Goal: Information Seeking & Learning: Learn about a topic

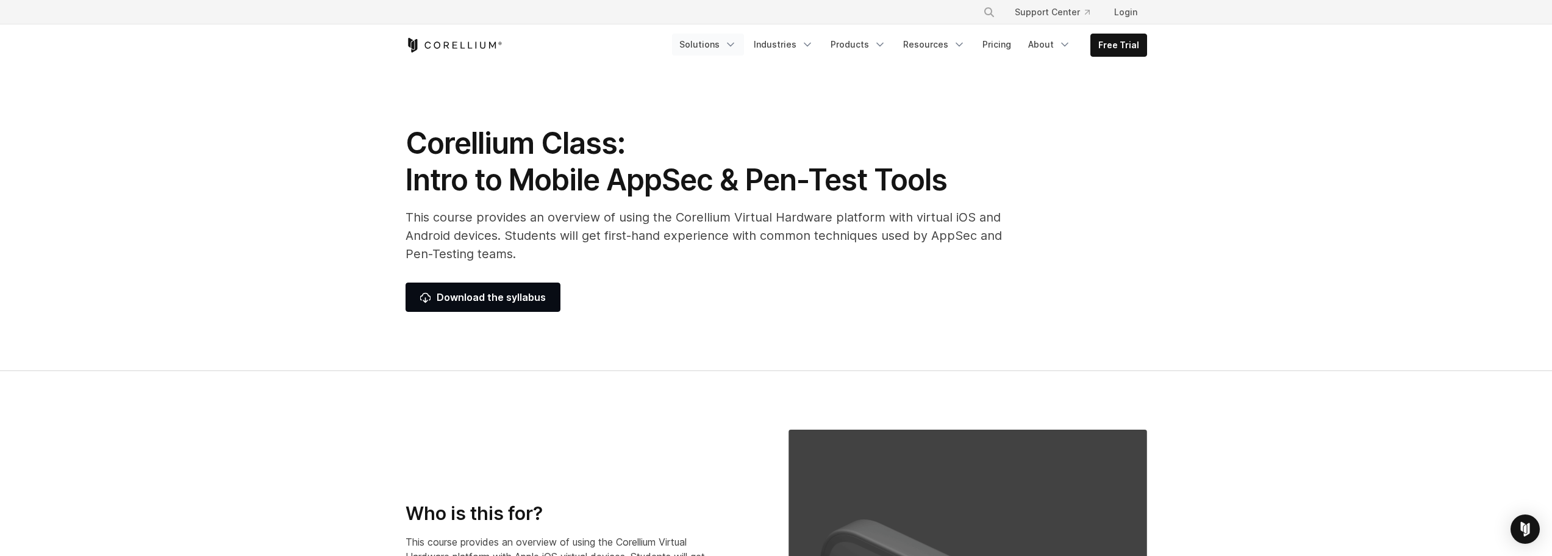
click at [720, 42] on link "Solutions" at bounding box center [708, 45] width 72 height 22
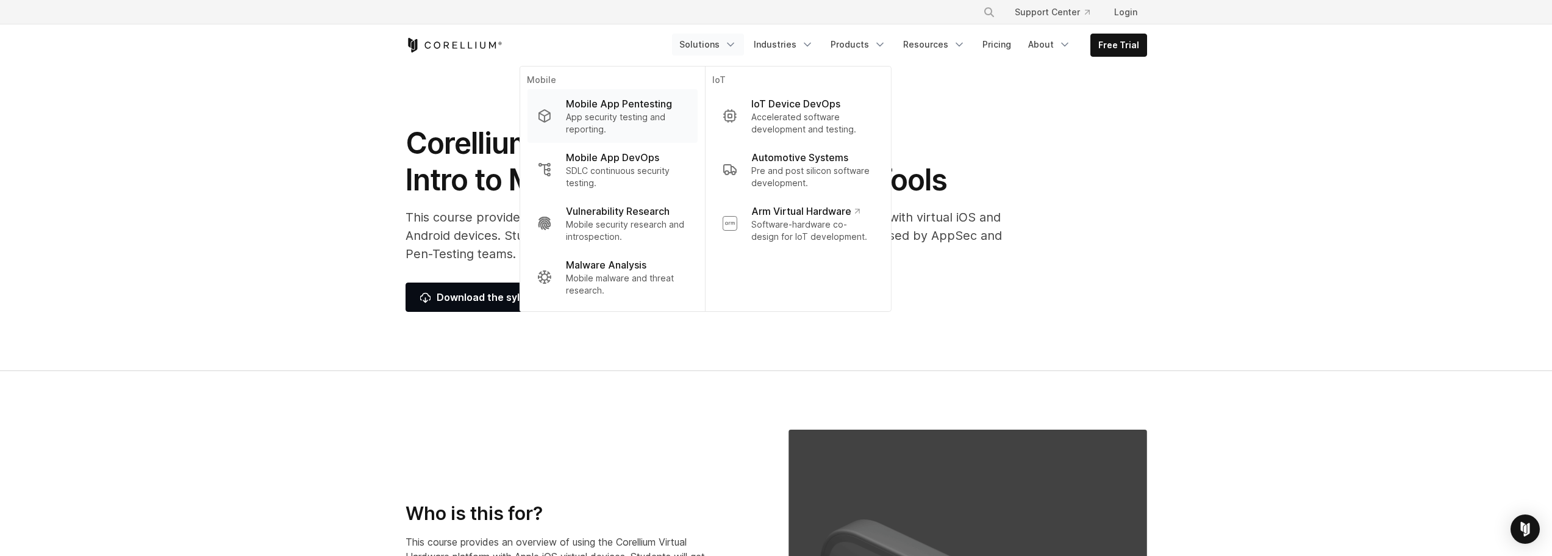
click at [614, 113] on p "App security testing and reporting." at bounding box center [626, 123] width 121 height 24
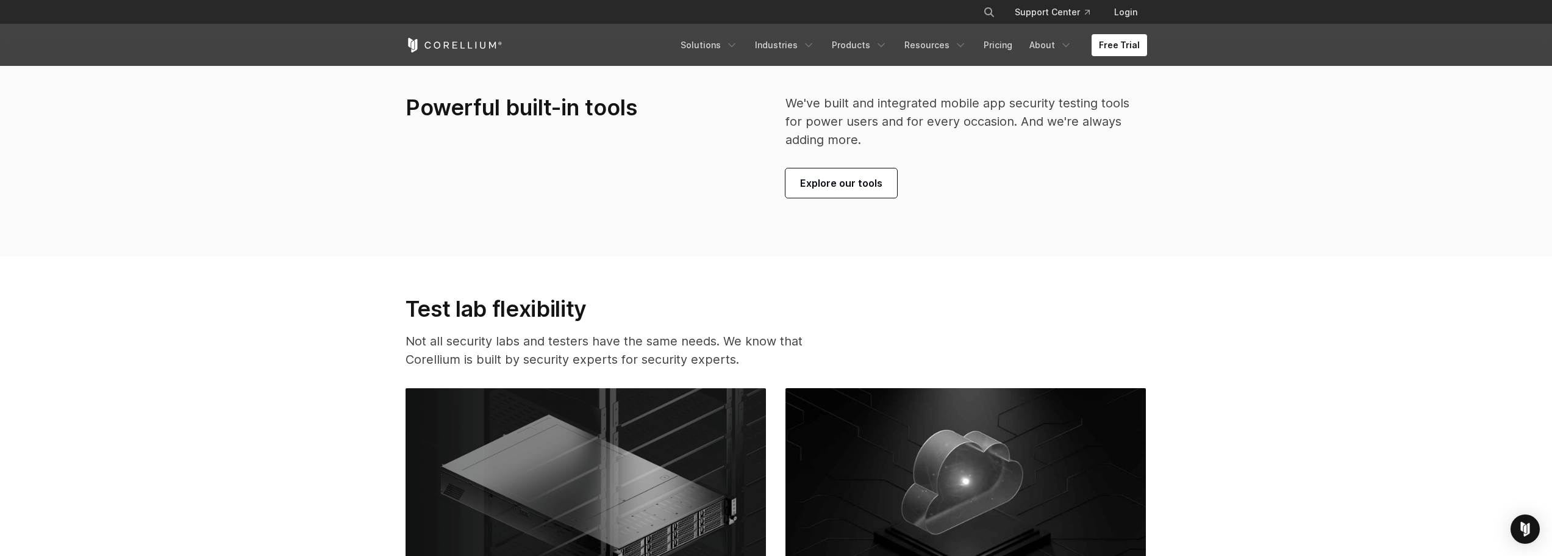
scroll to position [2880, 0]
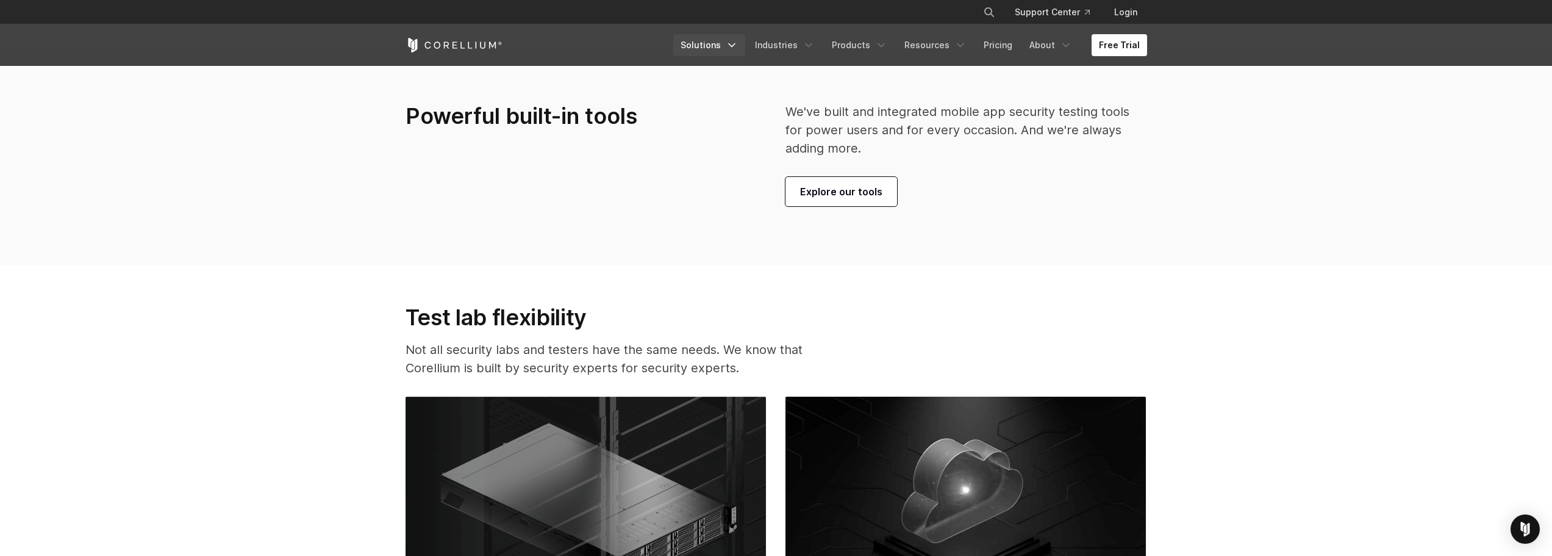
click at [738, 42] on icon "Navigation Menu" at bounding box center [732, 45] width 12 height 12
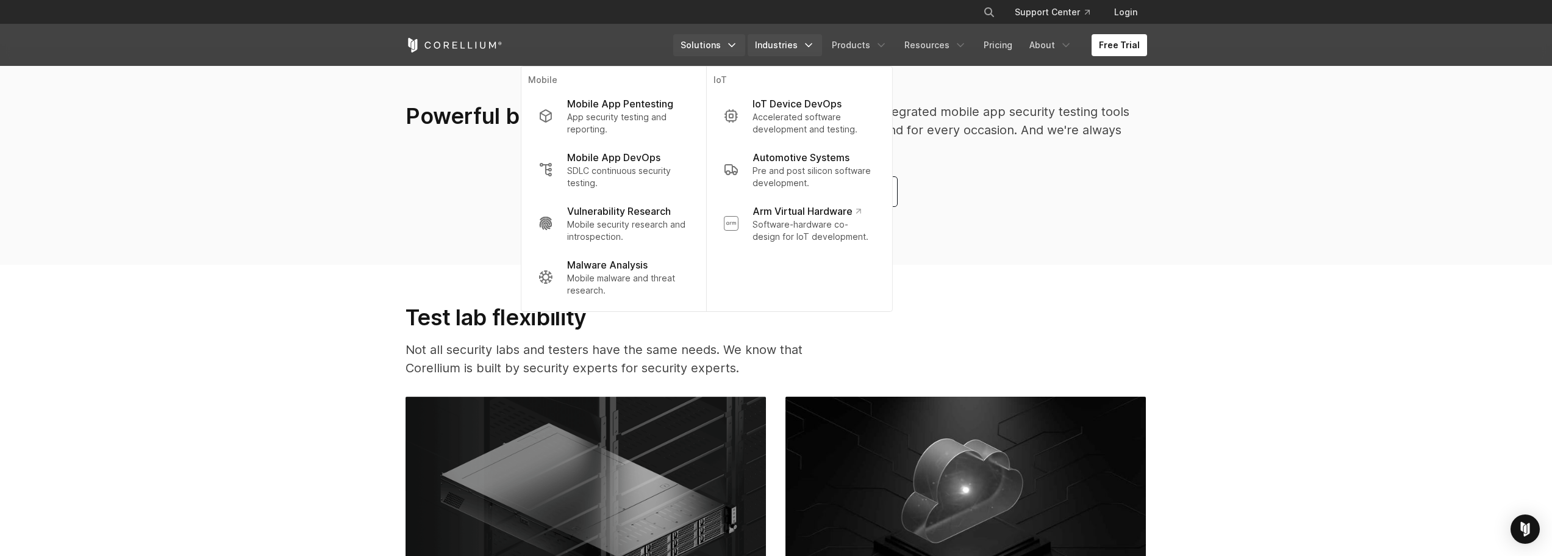
click at [786, 42] on link "Industries" at bounding box center [785, 45] width 74 height 22
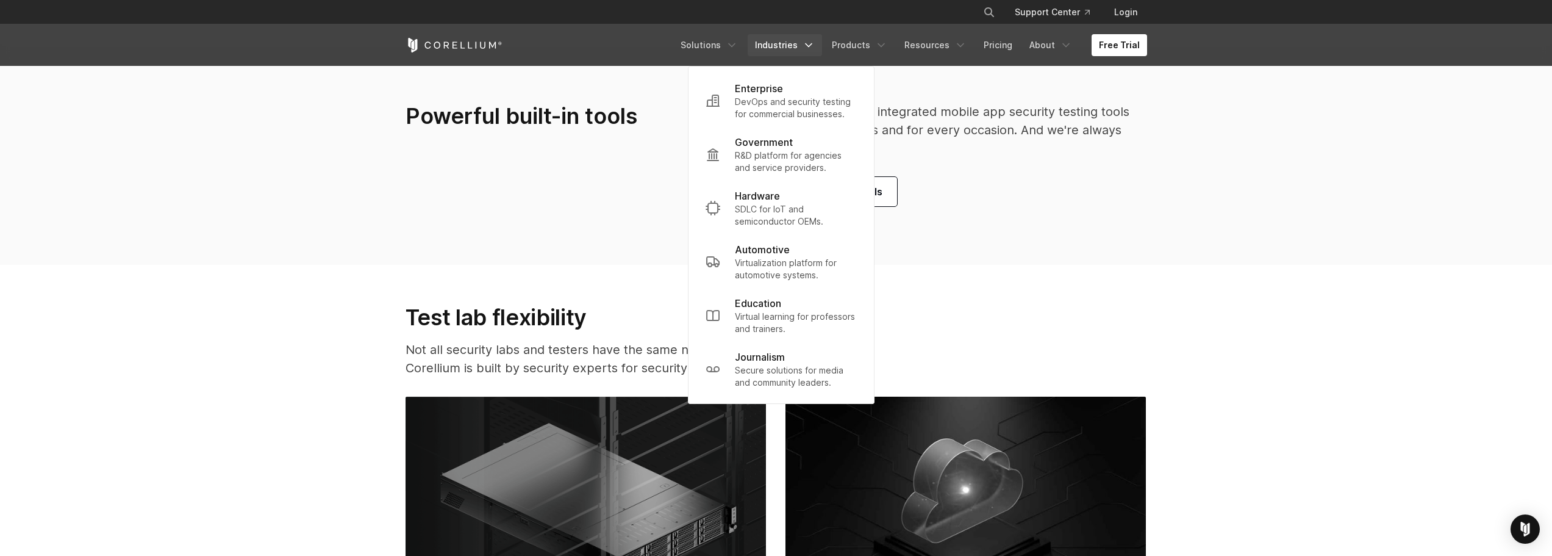
drag, startPoint x: 783, startPoint y: 45, endPoint x: 774, endPoint y: 48, distance: 9.5
click at [774, 48] on link "Industries" at bounding box center [785, 45] width 74 height 22
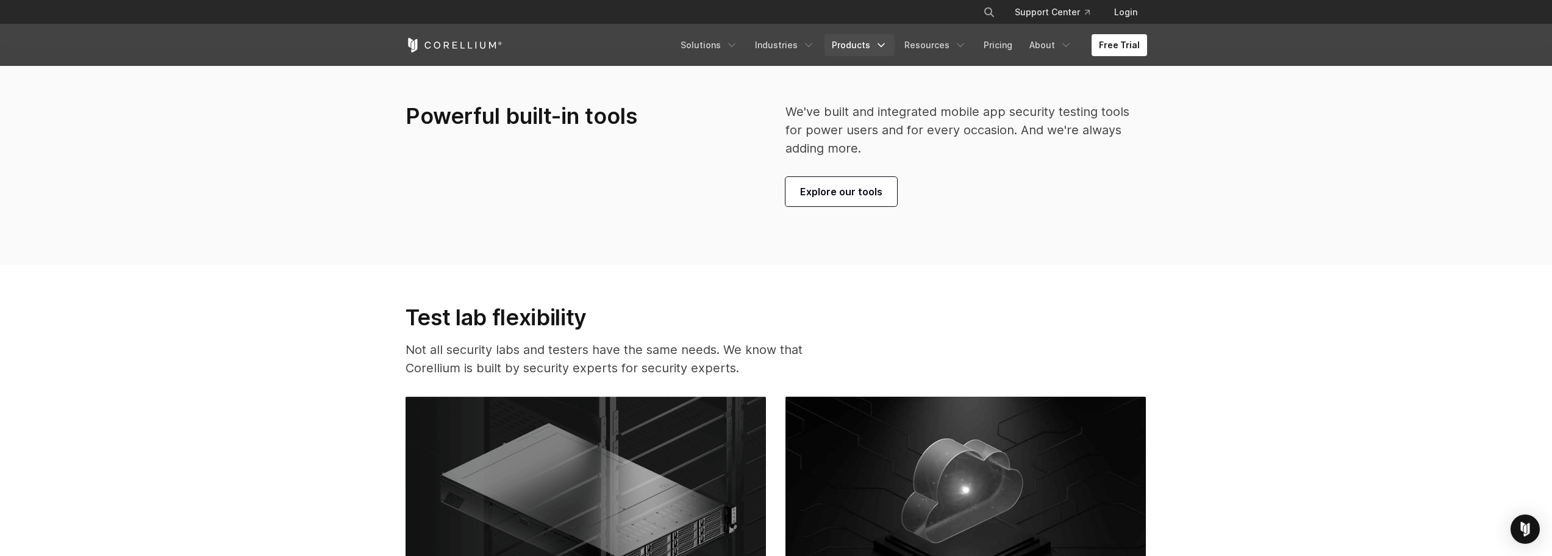
click at [864, 49] on link "Products" at bounding box center [860, 45] width 70 height 22
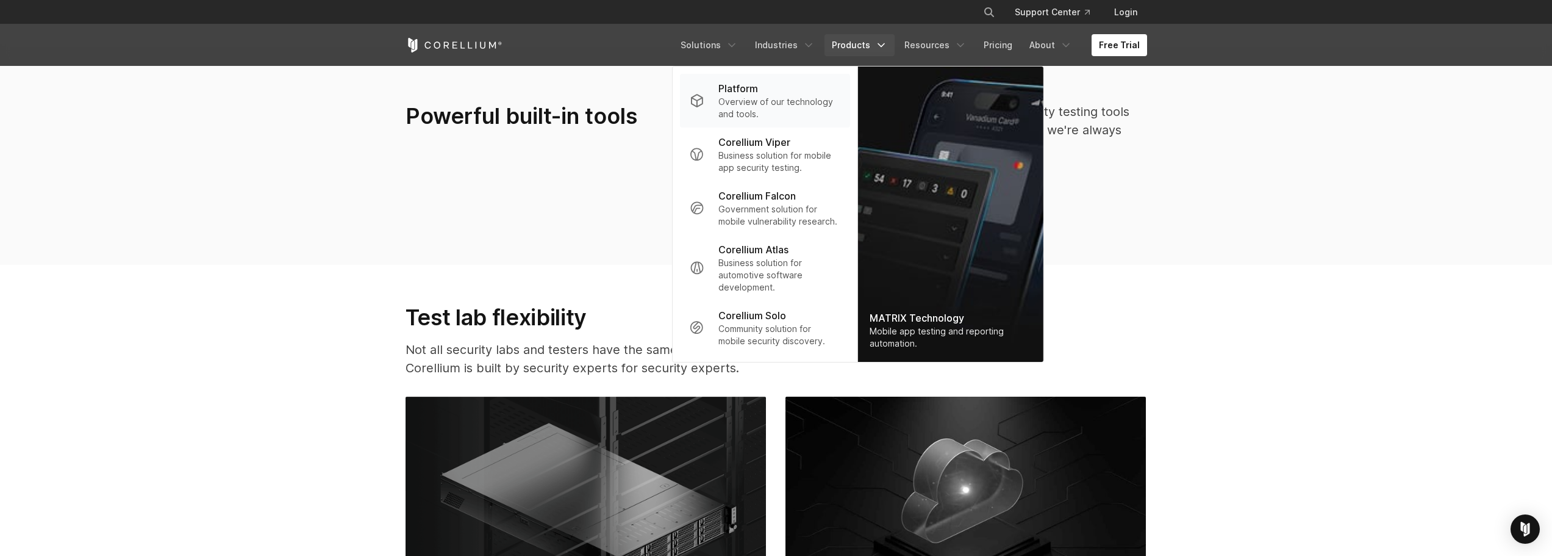
click at [751, 95] on p "Platform" at bounding box center [738, 88] width 40 height 15
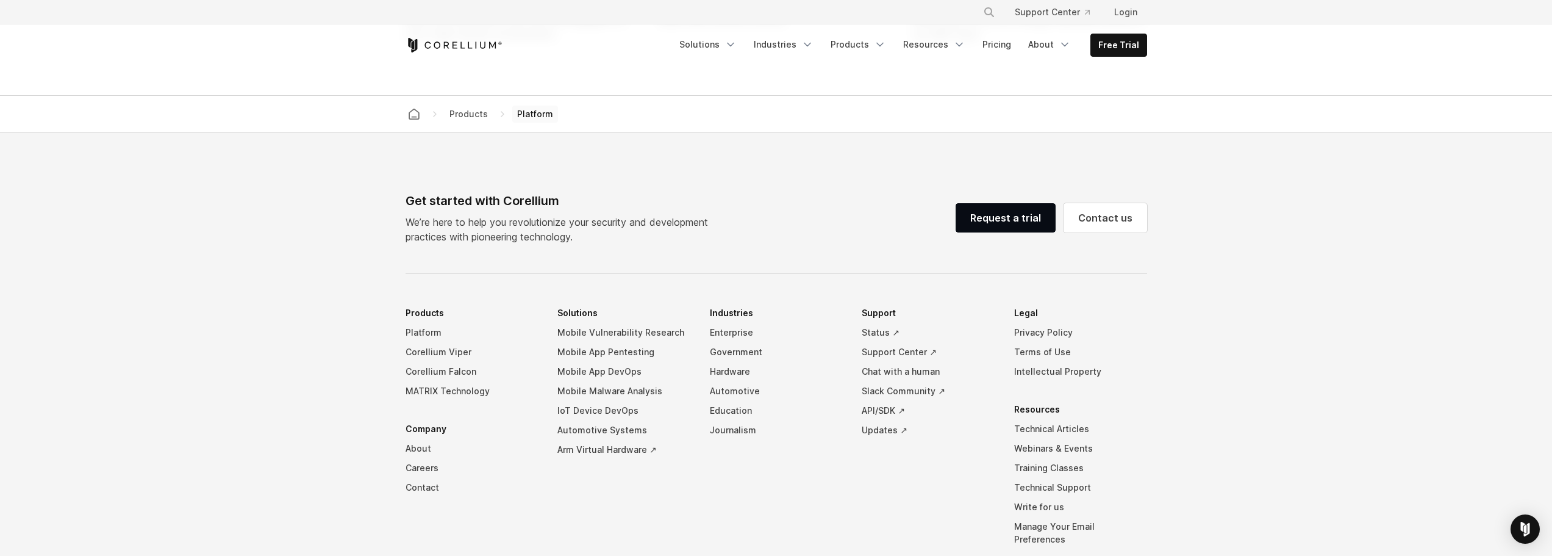
scroll to position [5306, 0]
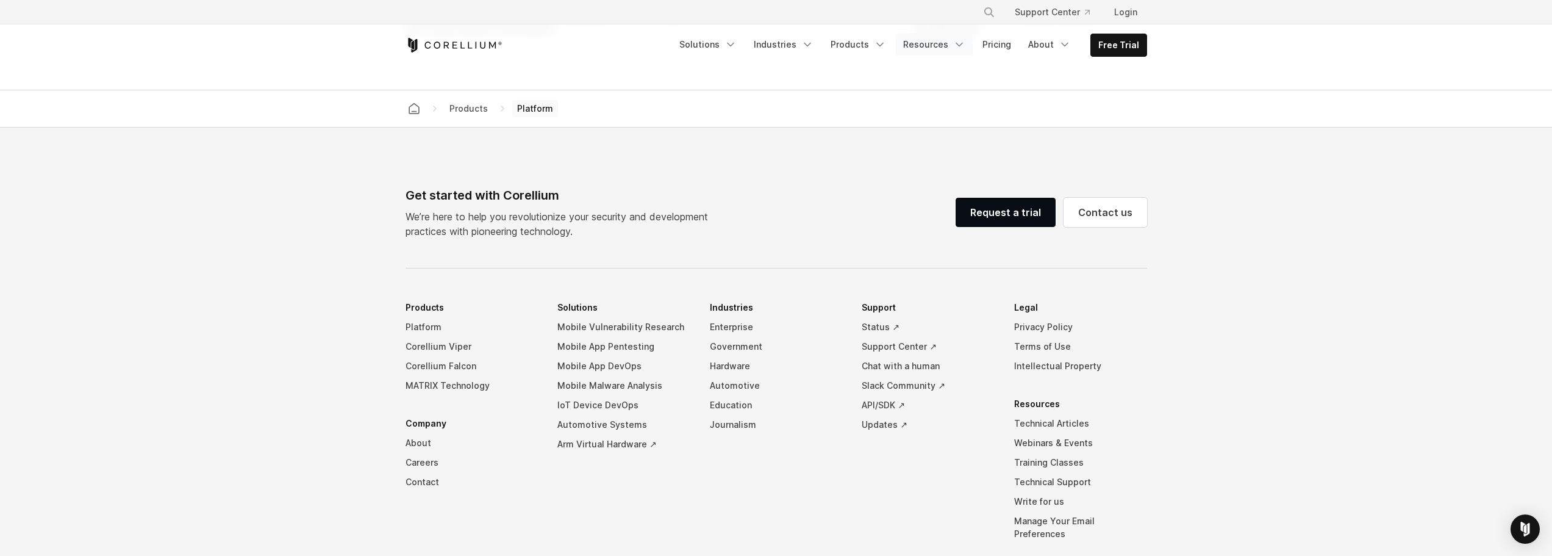
click at [951, 42] on link "Resources" at bounding box center [934, 45] width 77 height 22
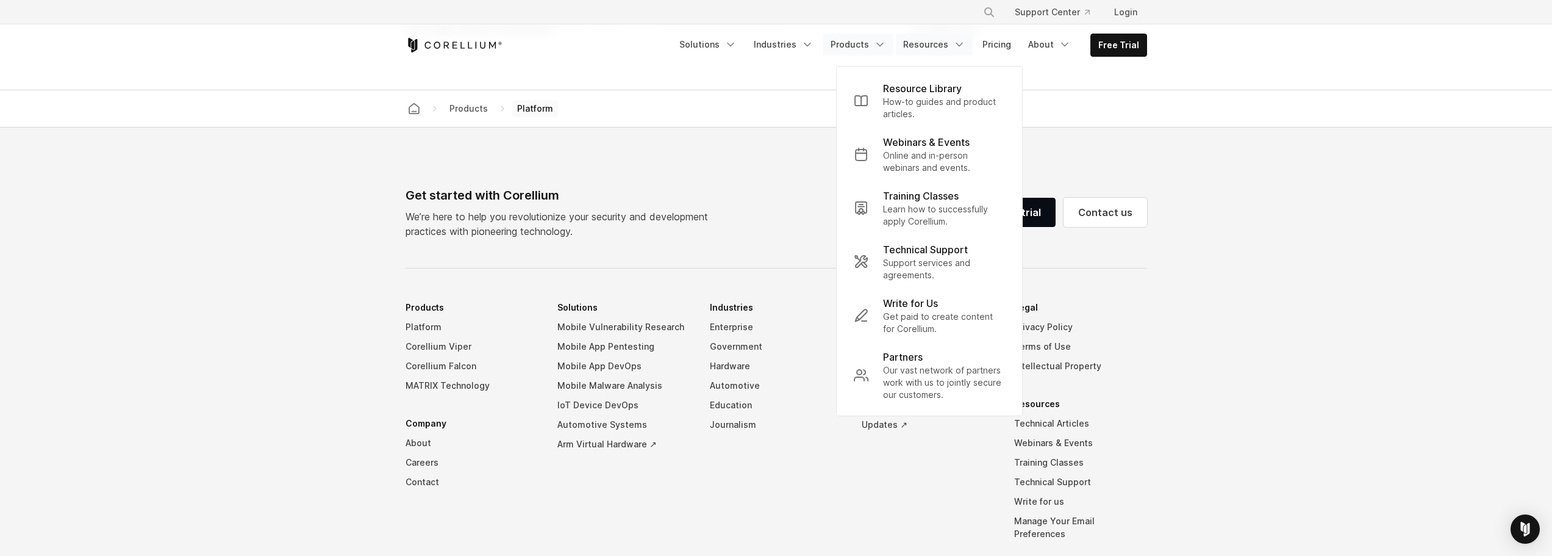
click at [875, 45] on link "Products" at bounding box center [858, 45] width 70 height 22
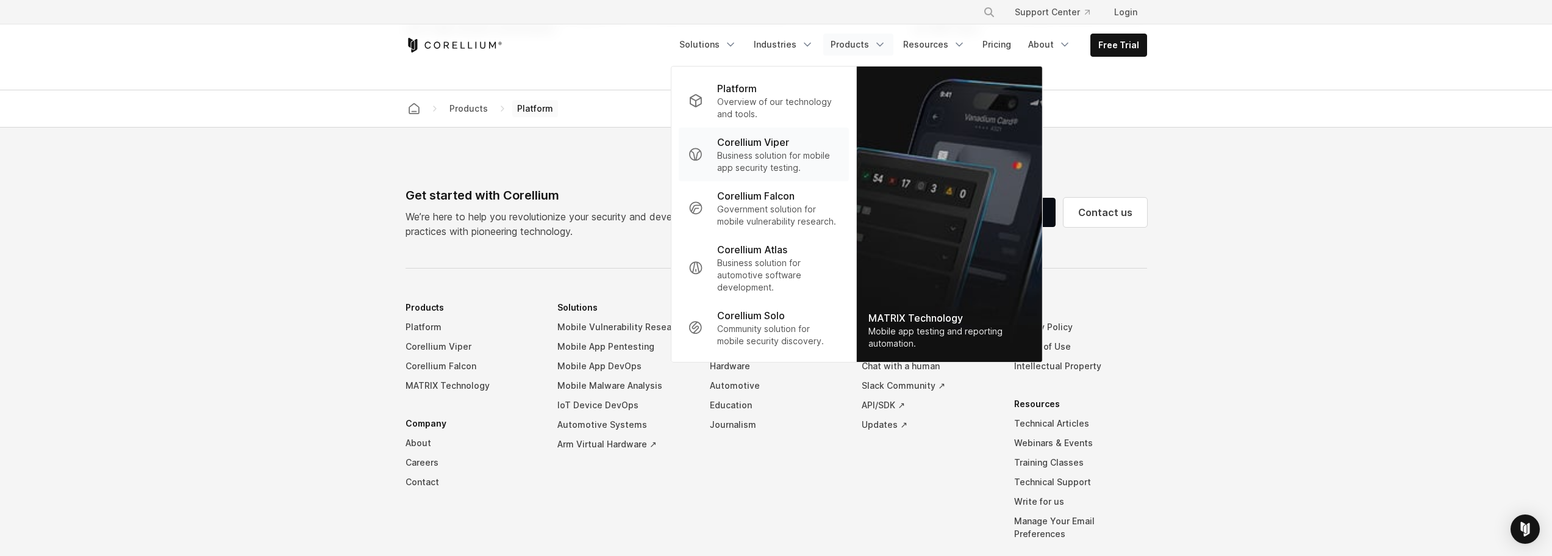
click at [784, 162] on p "Business solution for mobile app security testing." at bounding box center [777, 161] width 121 height 24
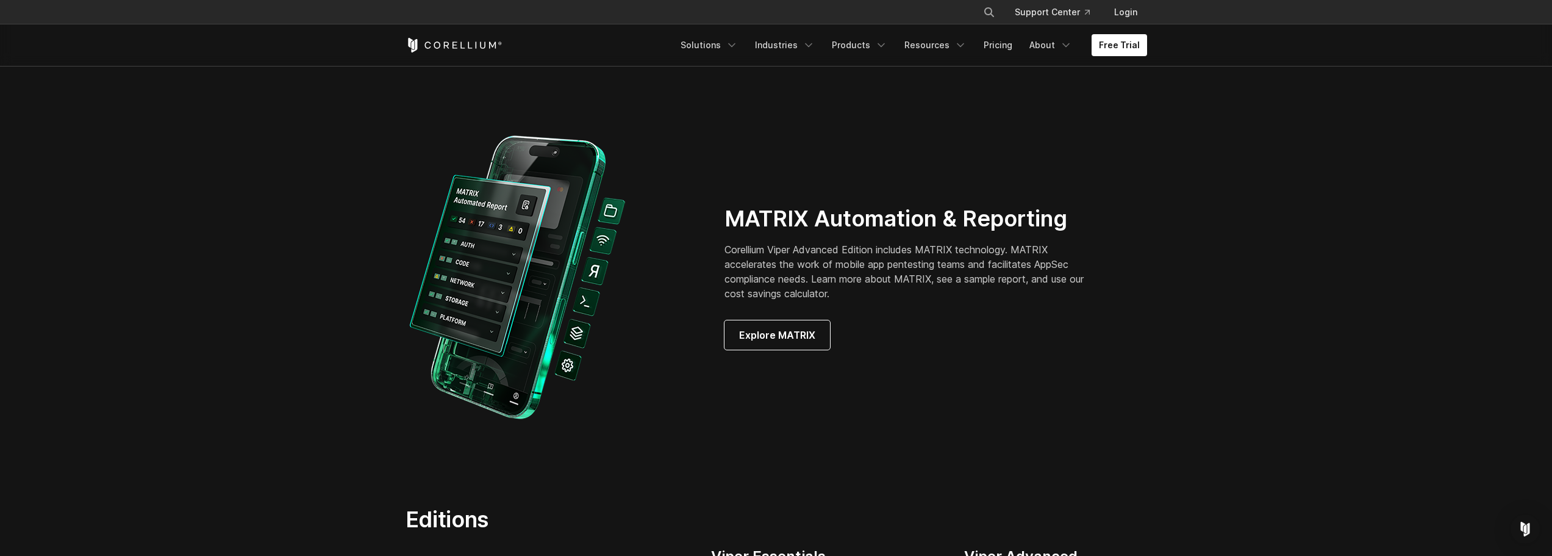
scroll to position [1098, 0]
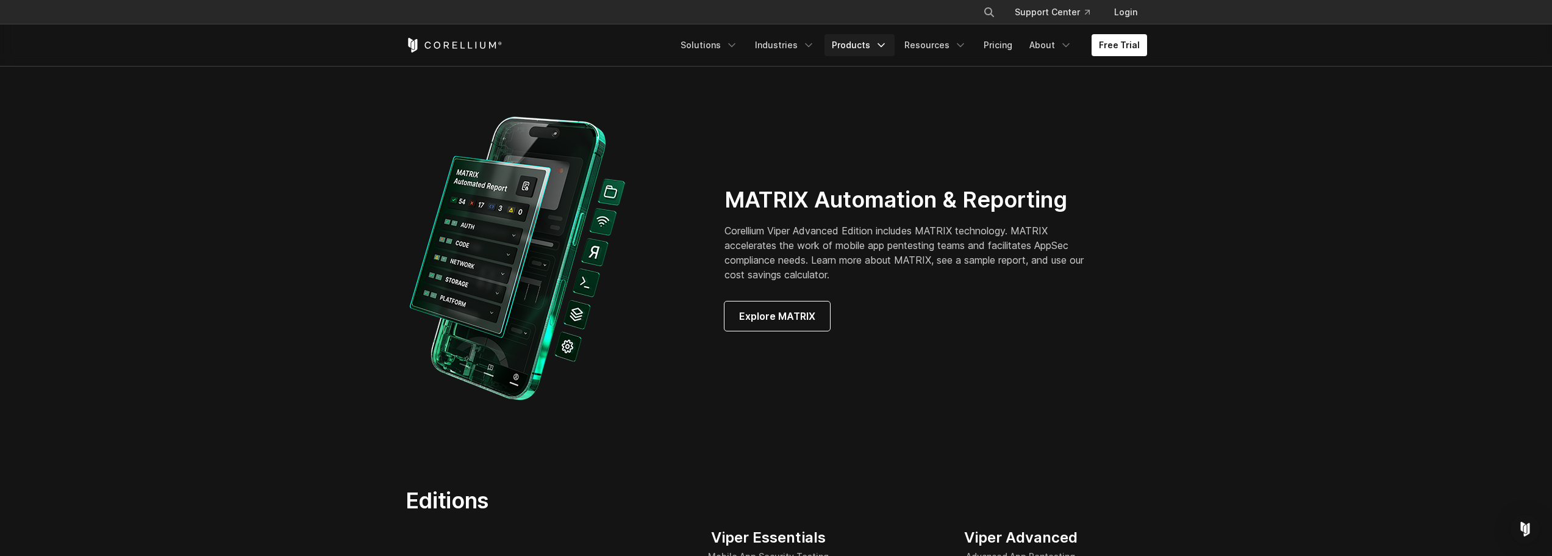
click at [856, 43] on link "Products" at bounding box center [860, 45] width 70 height 22
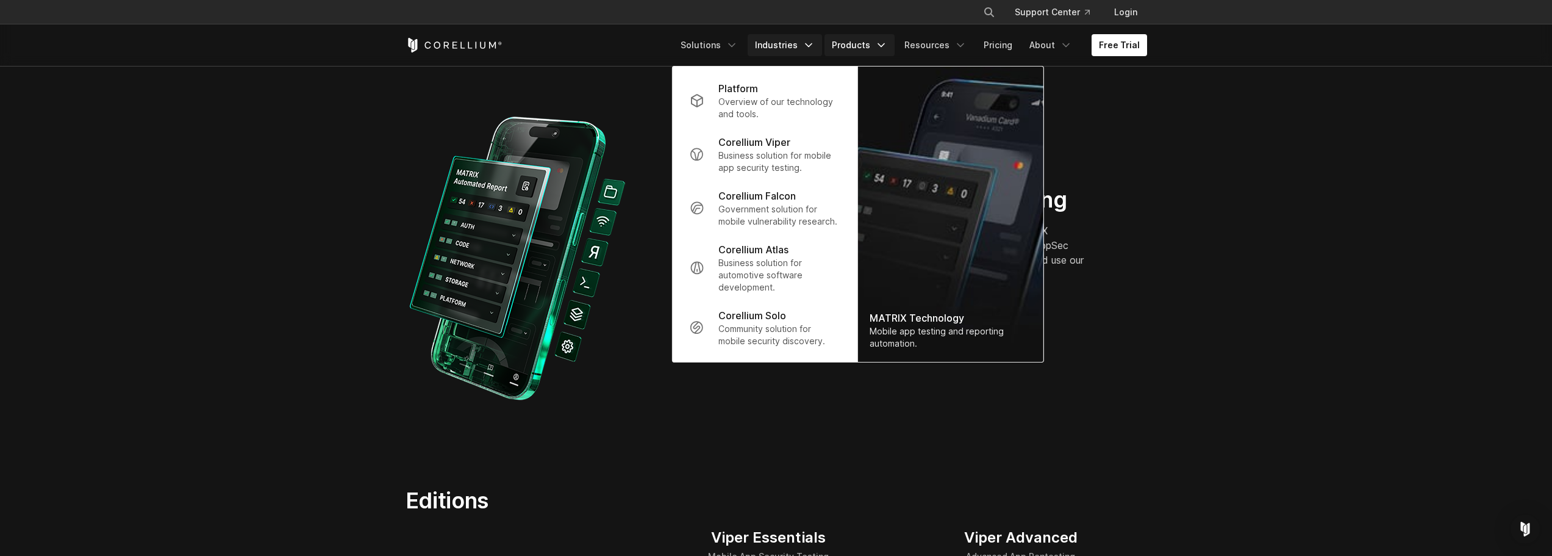
click at [806, 44] on link "Industries" at bounding box center [785, 45] width 74 height 22
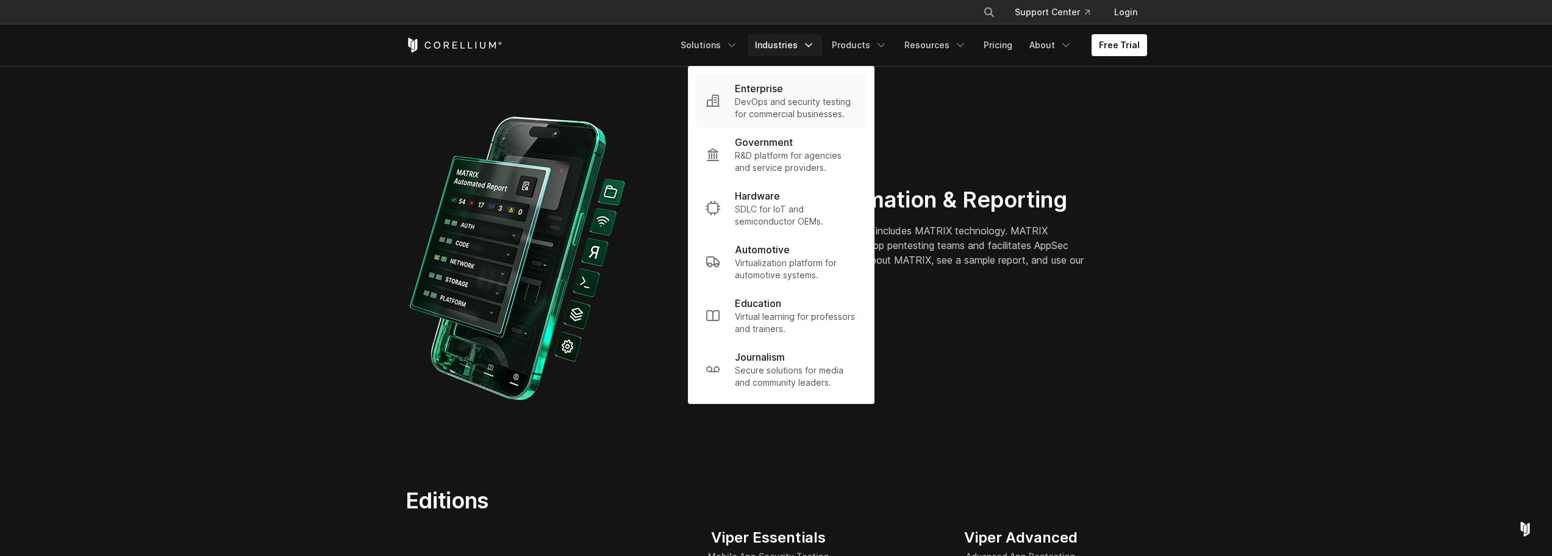
click at [799, 103] on p "DevOps and security testing for commercial businesses." at bounding box center [796, 108] width 122 height 24
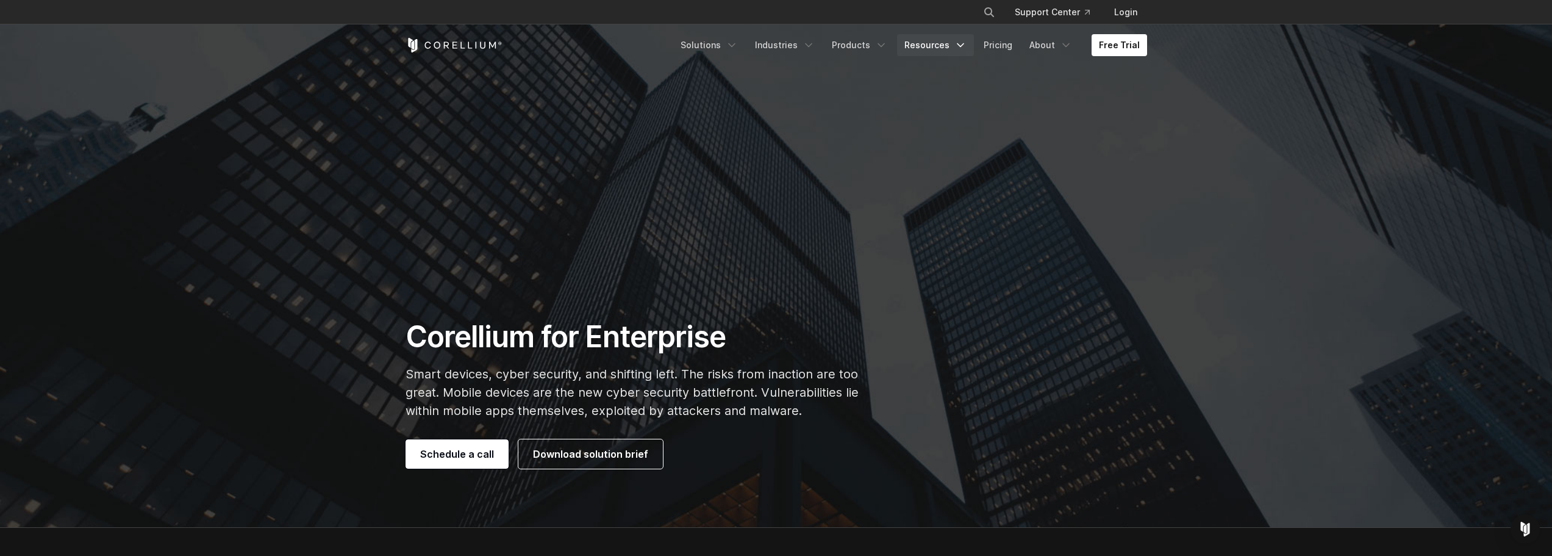
click at [931, 45] on link "Resources" at bounding box center [935, 45] width 77 height 22
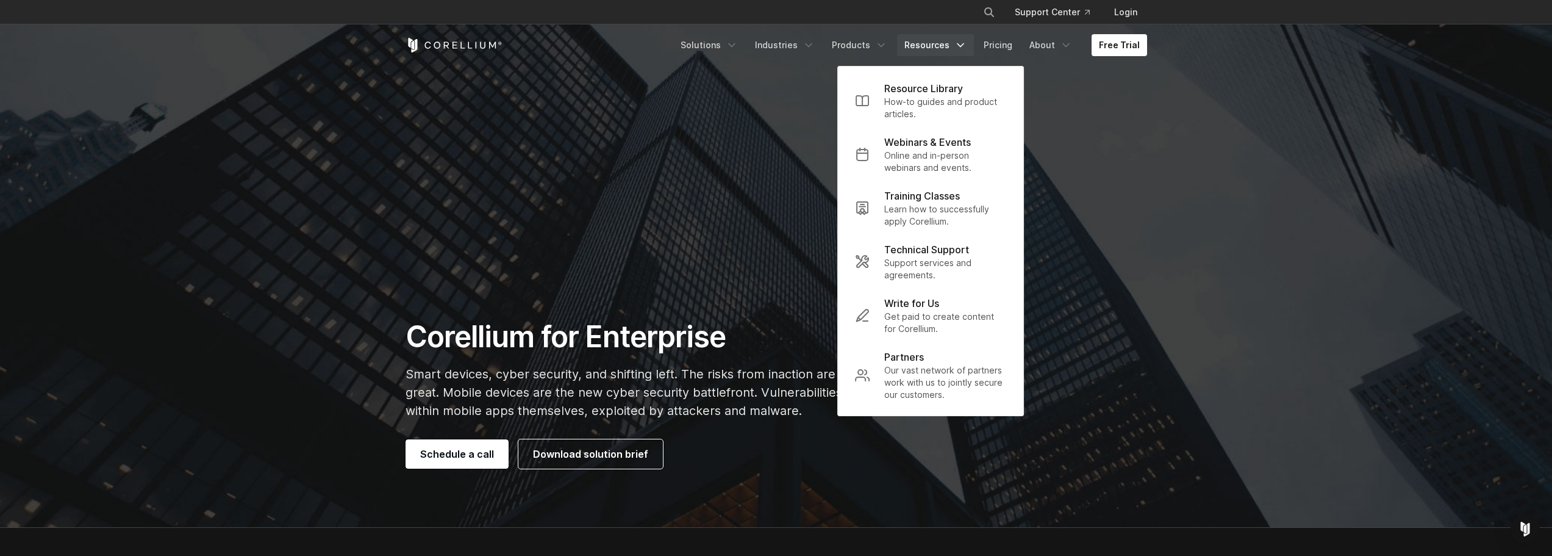
click at [681, 202] on section "Corellium for Enterprise Smart devices, cyber security, and shifting left. The …" at bounding box center [776, 264] width 1552 height 528
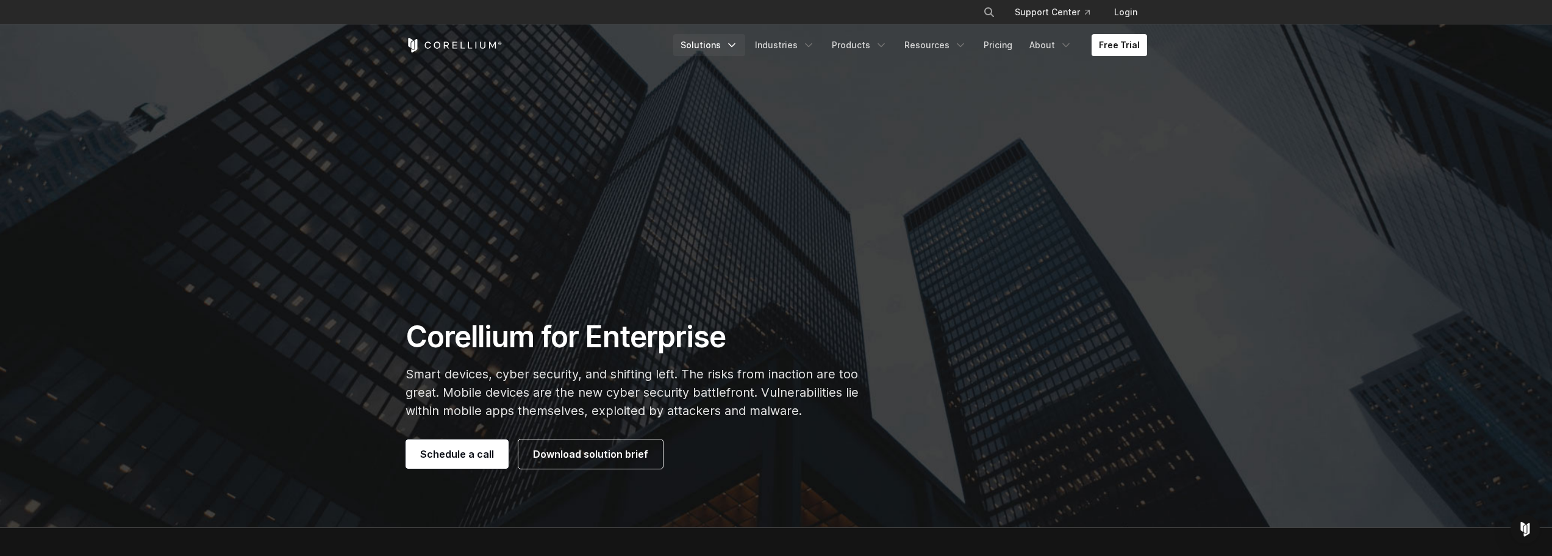
click at [722, 45] on link "Solutions" at bounding box center [709, 45] width 72 height 22
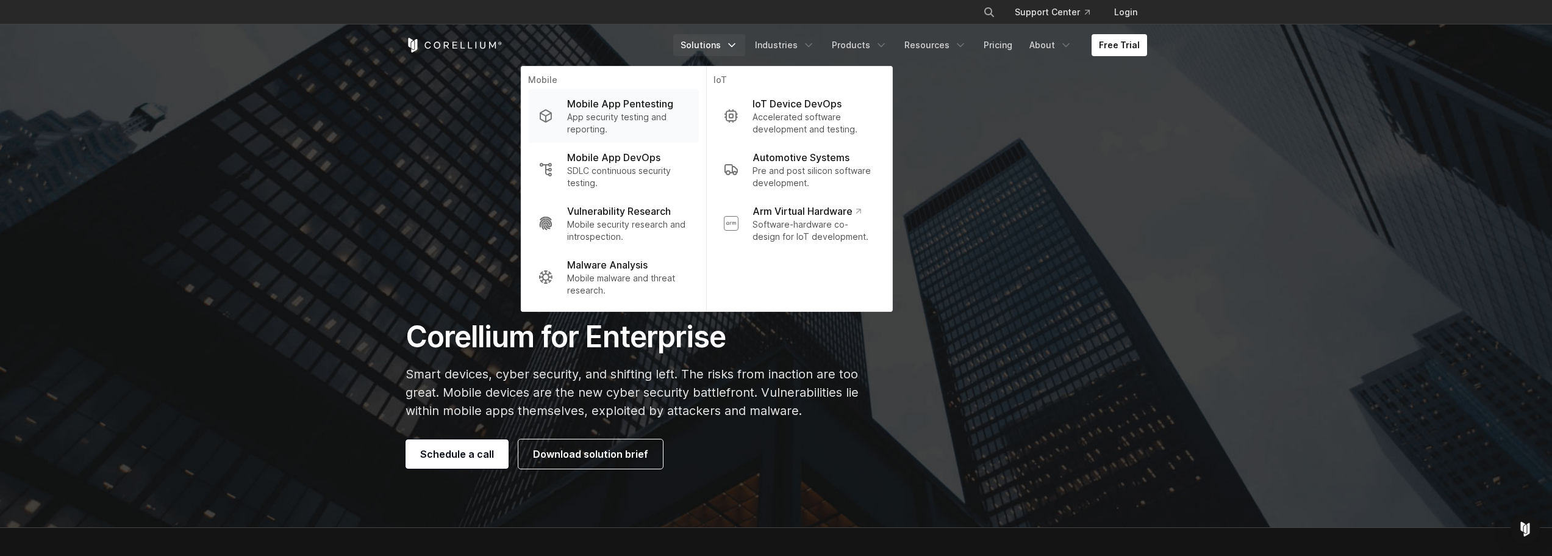
click at [653, 104] on p "Mobile App Pentesting" at bounding box center [620, 103] width 106 height 15
